Goal: Information Seeking & Learning: Check status

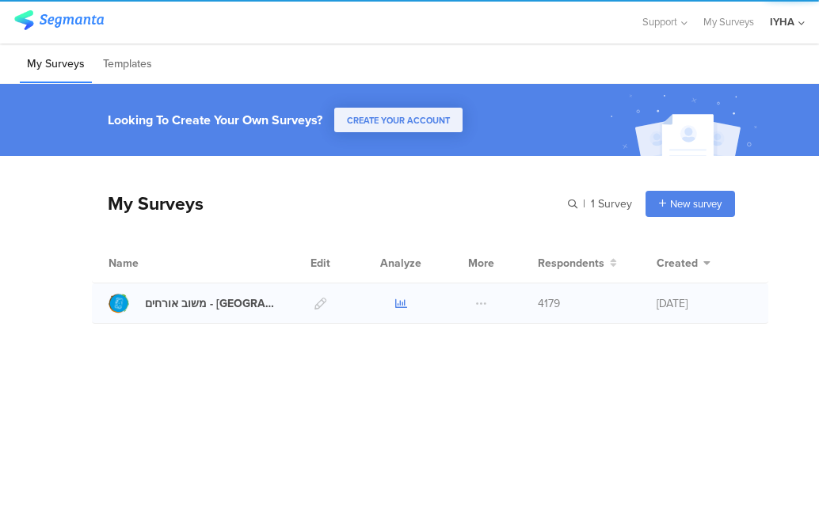
click at [397, 296] on link at bounding box center [401, 303] width 12 height 40
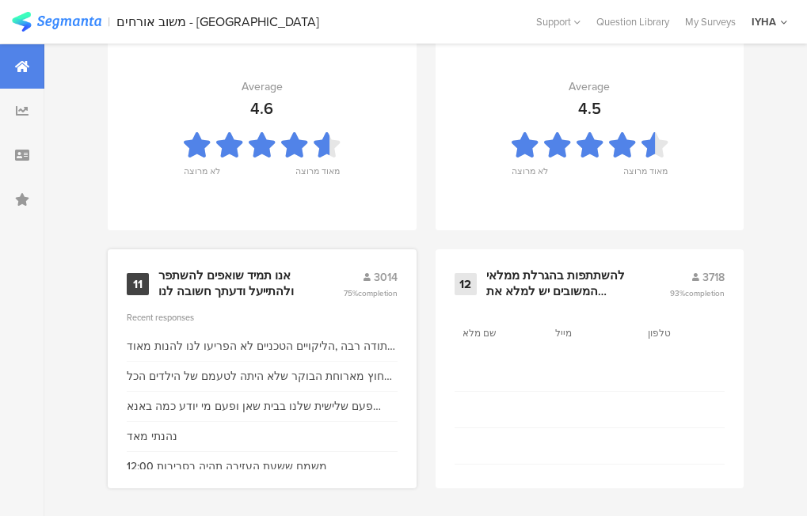
scroll to position [1839, 0]
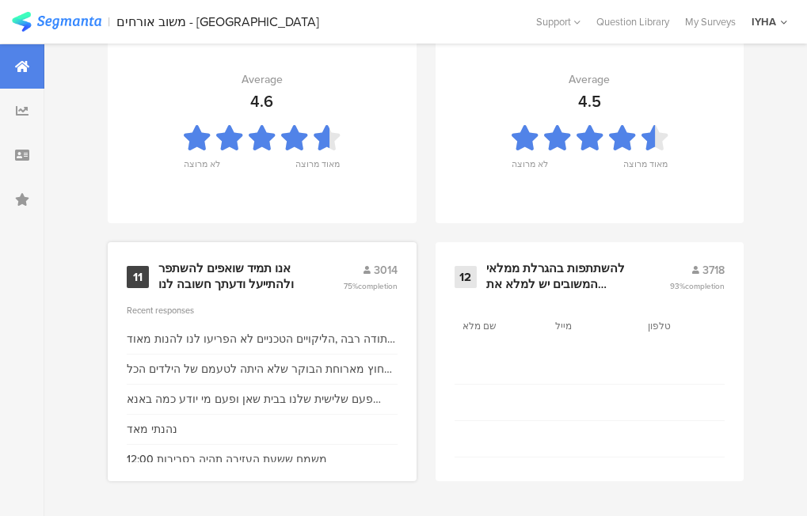
click at [261, 276] on div "אנו תמיד שואפים להשתפר ולהתייעל ודעתך חשובה לנו" at bounding box center [231, 276] width 146 height 31
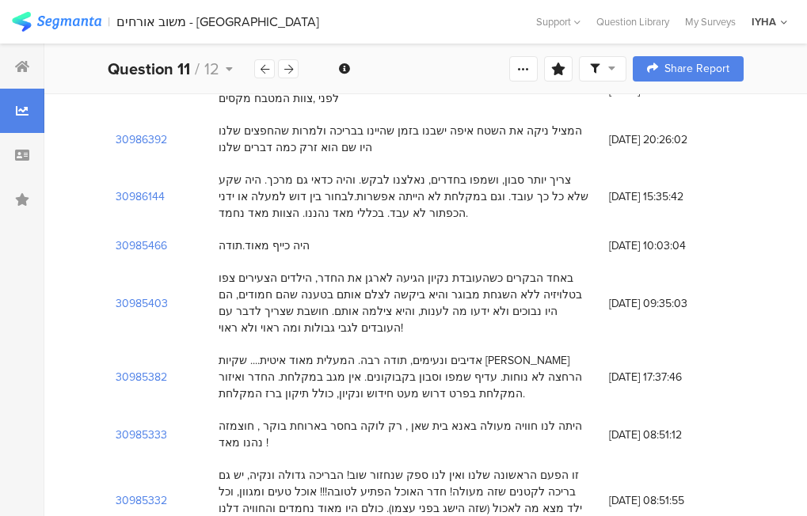
scroll to position [713, 0]
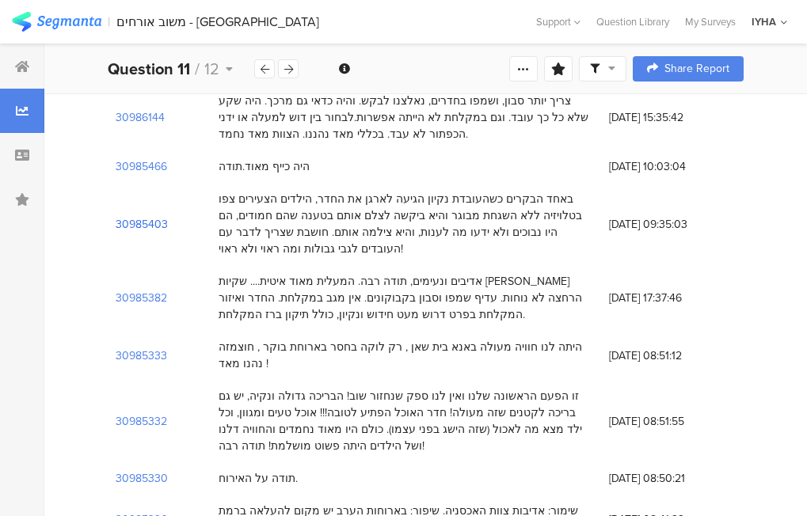
click at [162, 216] on section "30985403" at bounding box center [142, 224] width 52 height 17
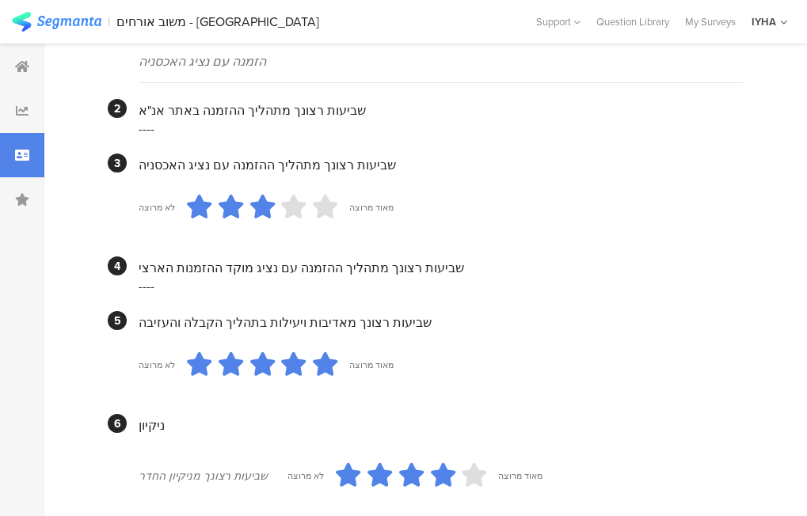
scroll to position [633, 0]
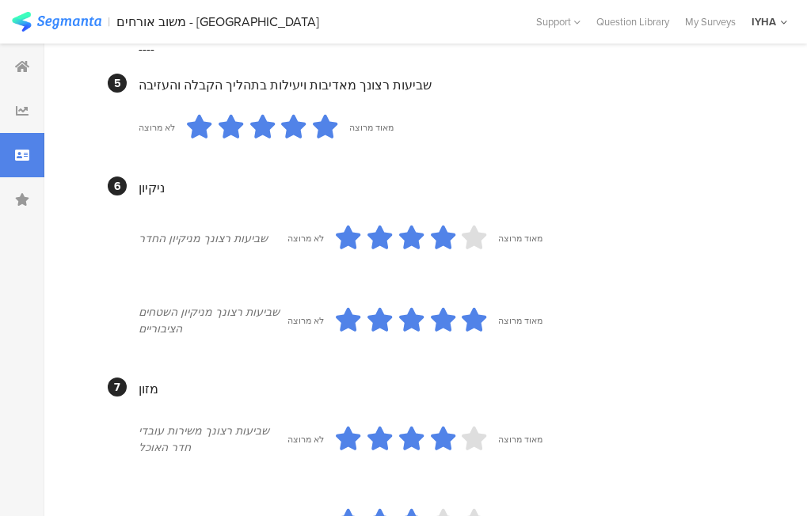
drag, startPoint x: 343, startPoint y: 308, endPoint x: 410, endPoint y: 272, distance: 76.5
click at [410, 272] on div "שביעות רצונך מניקיון החדר לא מרוצה מאוד מרוצה" at bounding box center [441, 238] width 605 height 82
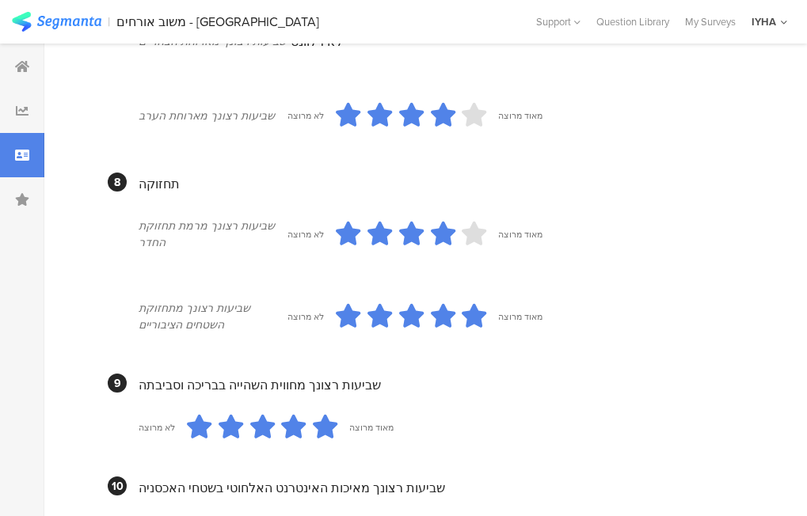
scroll to position [1573, 0]
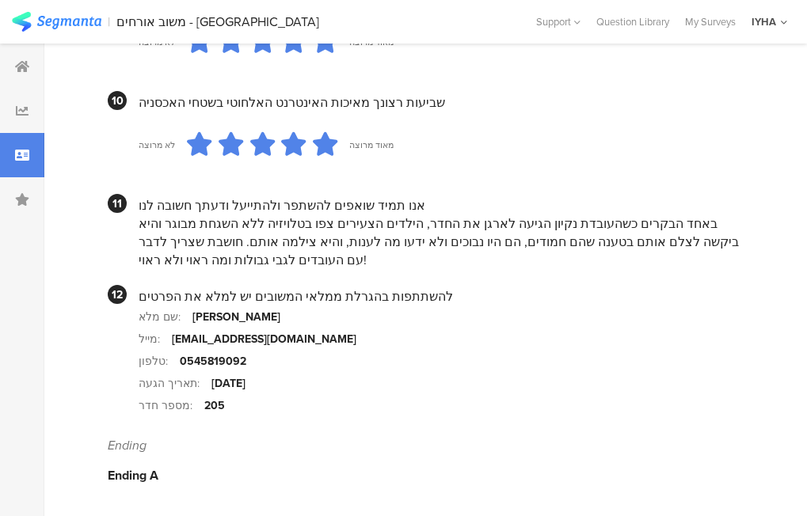
scroll to position [713, 0]
